Goal: Information Seeking & Learning: Learn about a topic

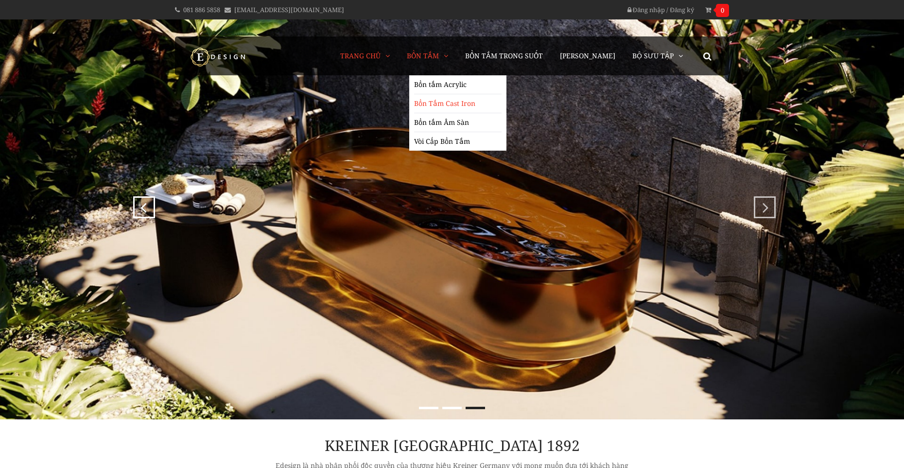
click at [451, 101] on link "Bồn Tắm Cast Iron" at bounding box center [457, 103] width 87 height 19
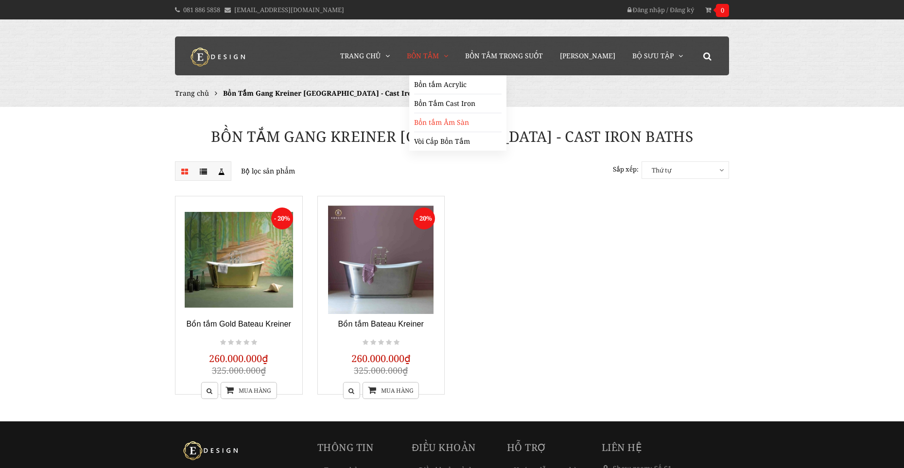
click at [467, 121] on link "Bồn tắm Âm Sàn" at bounding box center [457, 122] width 87 height 19
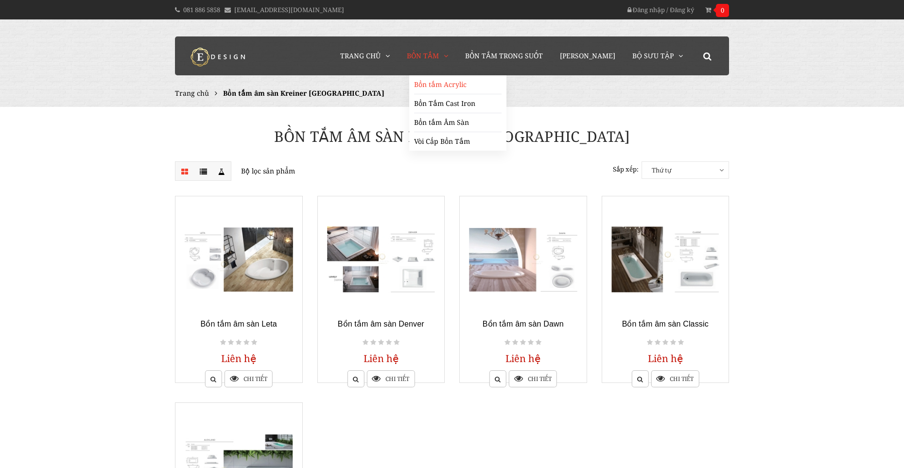
click at [447, 81] on link "Bồn tắm Acrylic" at bounding box center [457, 84] width 87 height 19
